Goal: Find specific page/section: Find specific page/section

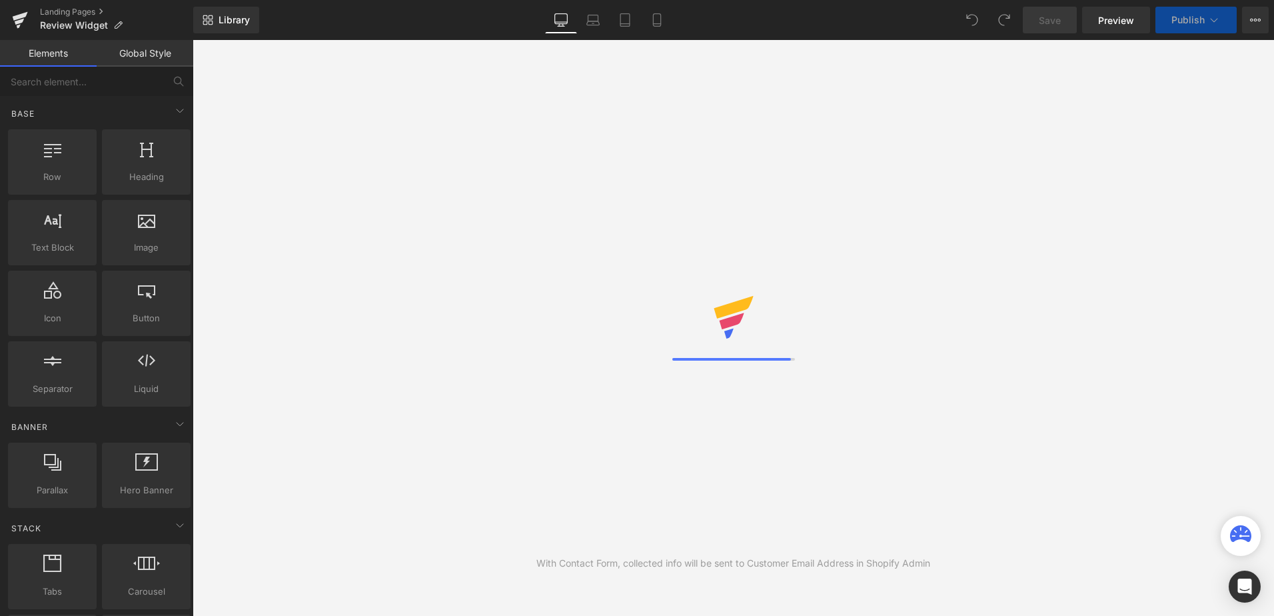
click at [816, 20] on div "Library Desktop Desktop Laptop Tablet Mobile Save Preview Publish Scheduled Vie…" at bounding box center [733, 20] width 1081 height 27
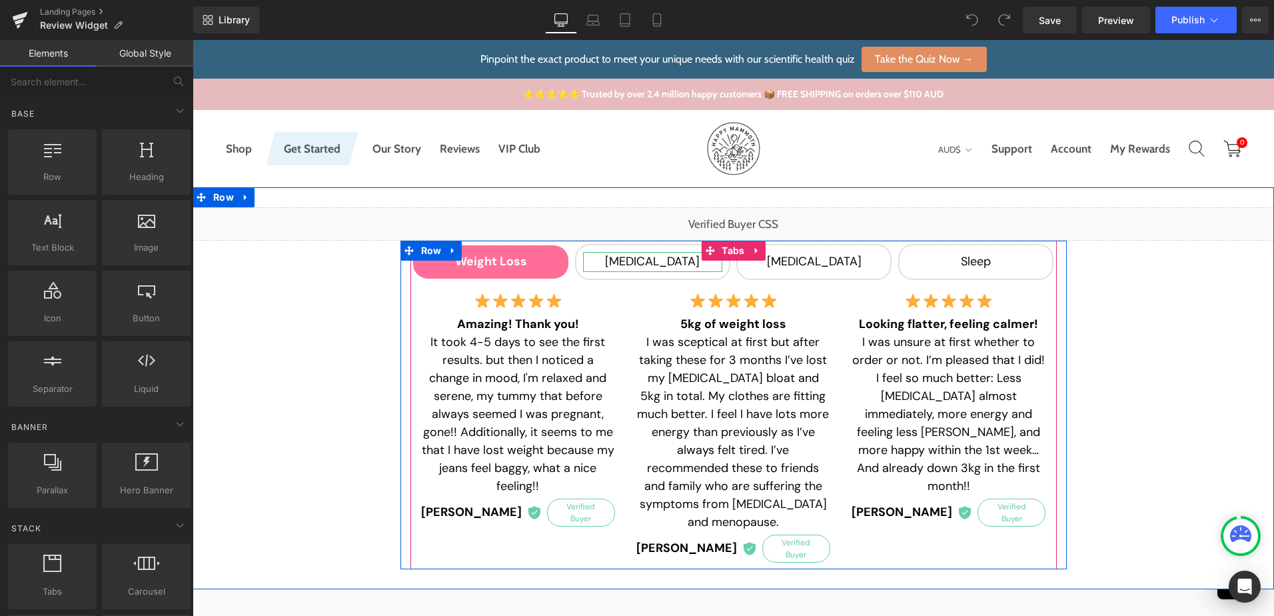
click at [654, 261] on div "[MEDICAL_DATA]" at bounding box center [652, 262] width 139 height 20
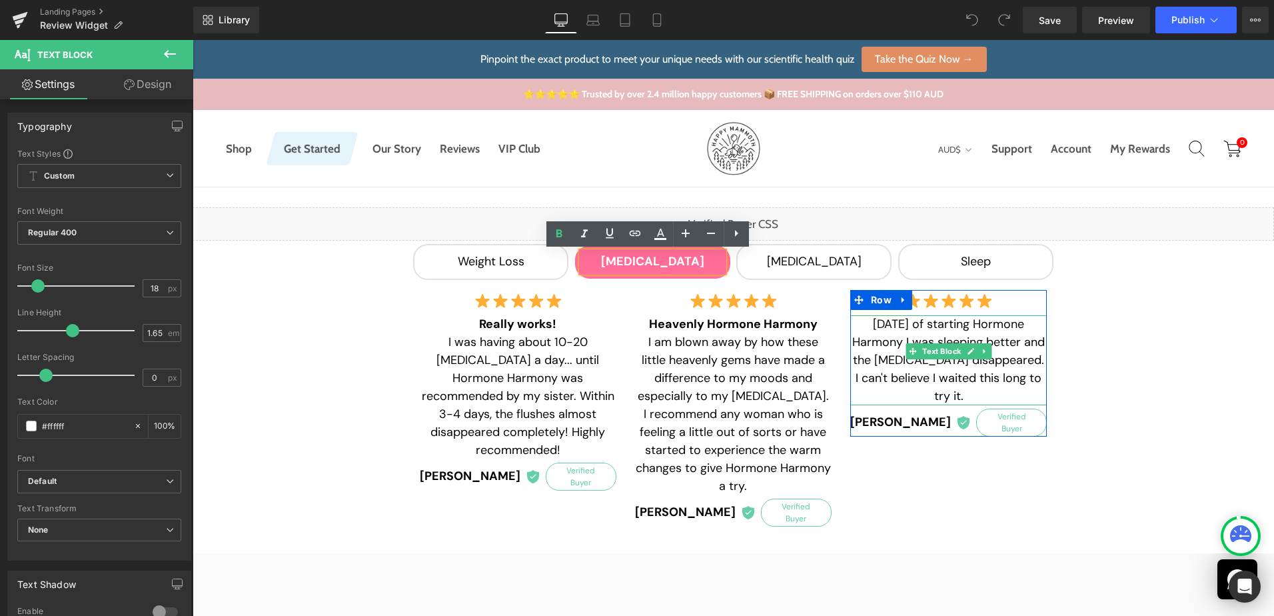
click at [877, 325] on p "[DATE] of starting Hormone Harmony I was sleeping better and the [MEDICAL_DATA]…" at bounding box center [948, 360] width 197 height 90
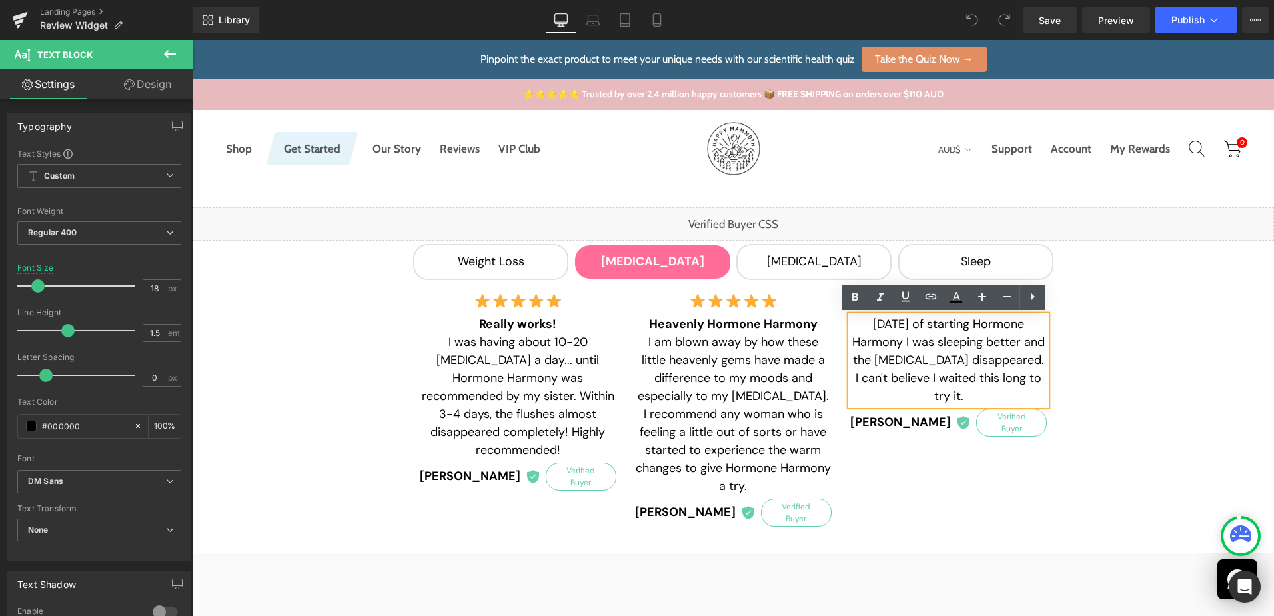
click at [852, 325] on p "[DATE] of starting Hormone Harmony I was sleeping better and the [MEDICAL_DATA]…" at bounding box center [948, 360] width 197 height 90
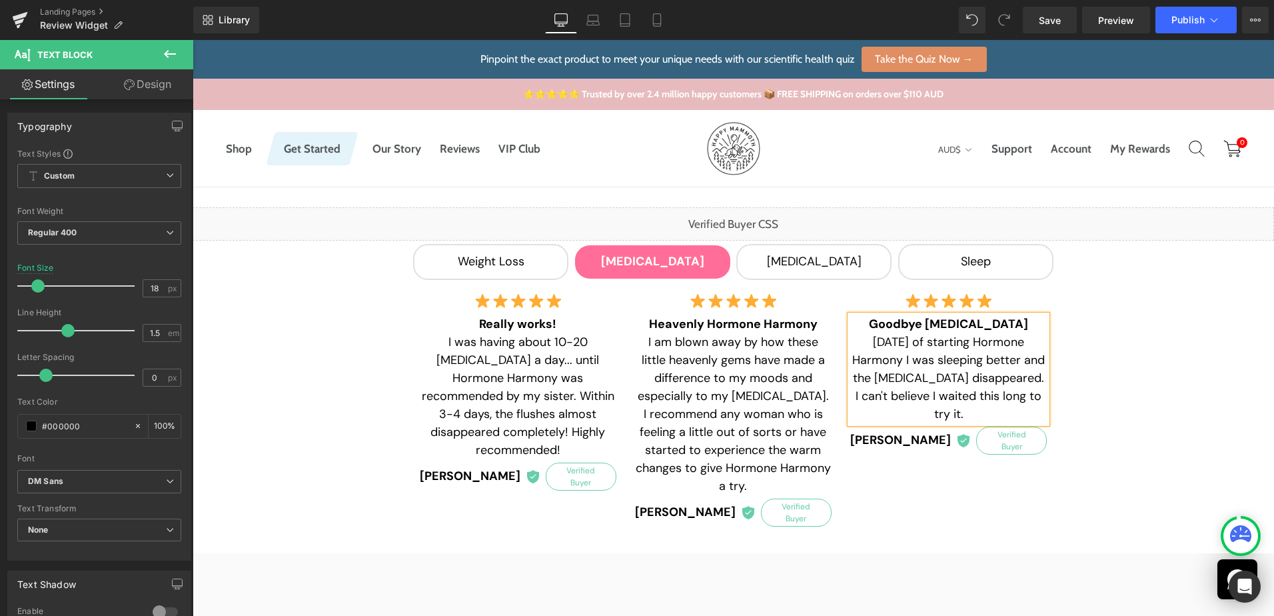
click at [1175, 337] on div "Liquid Weight Loss Text Block [MEDICAL_DATA] Text Block [MEDICAL_DATA] Text Blo…" at bounding box center [733, 370] width 1081 height 326
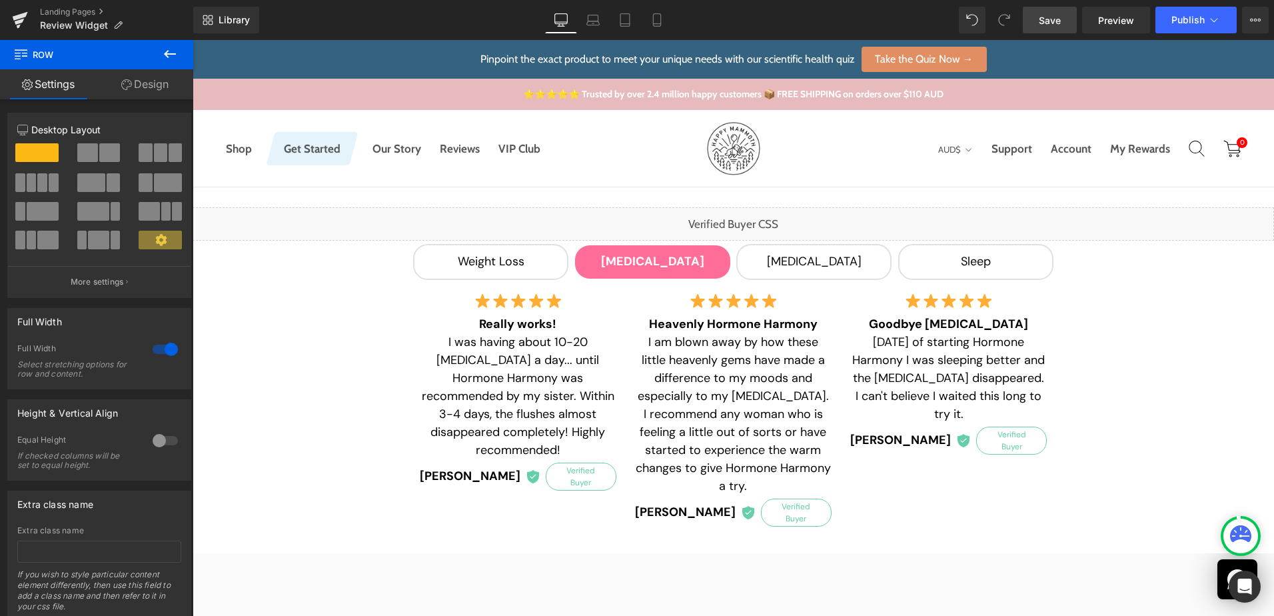
click at [1063, 15] on link "Save" at bounding box center [1050, 20] width 54 height 27
